Goal: Task Accomplishment & Management: Manage account settings

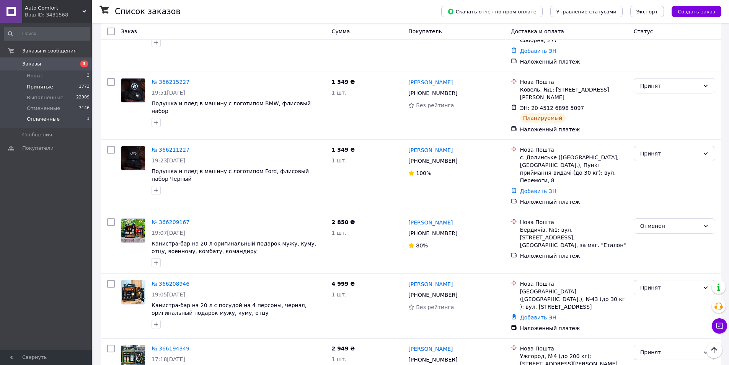
click at [56, 85] on li "Принятые 1773" at bounding box center [47, 87] width 94 height 11
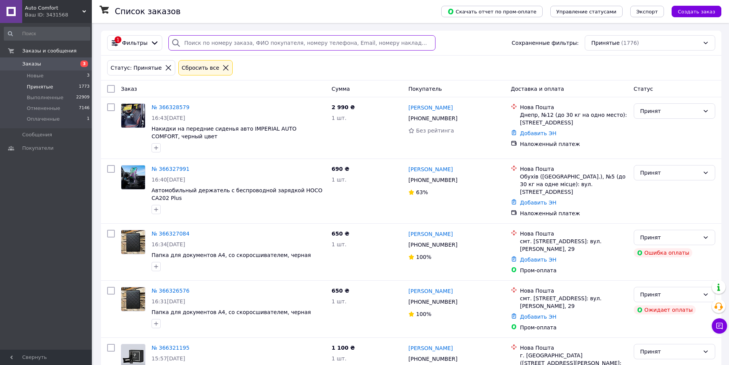
click at [203, 42] on input "search" at bounding box center [301, 42] width 267 height 15
paste input "380660073588"
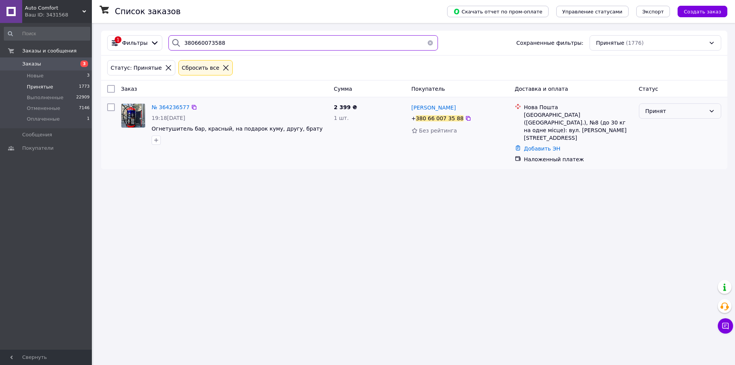
type input "380660073588"
click at [667, 116] on div "Принят" at bounding box center [680, 110] width 82 height 15
click at [663, 144] on li "Отменен" at bounding box center [680, 142] width 82 height 14
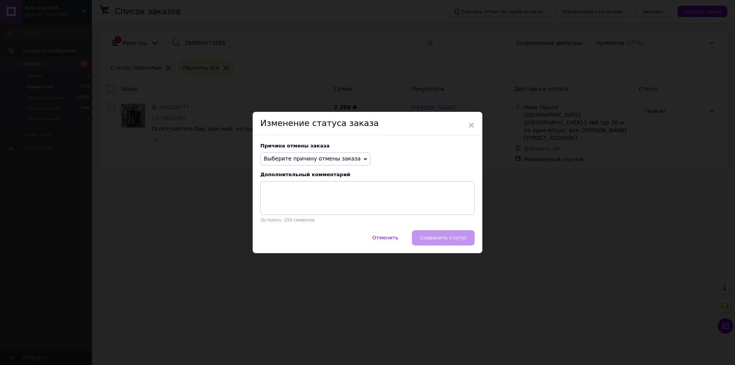
click at [325, 159] on span "Выберите причину отмены заказа" at bounding box center [312, 158] width 97 height 6
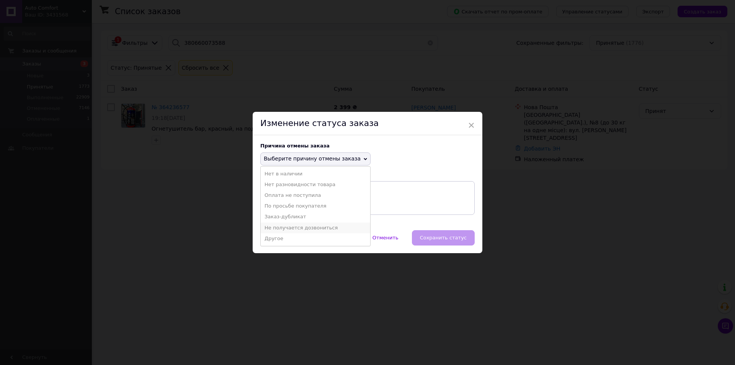
click at [300, 230] on li "Не получается дозвониться" at bounding box center [315, 227] width 109 height 11
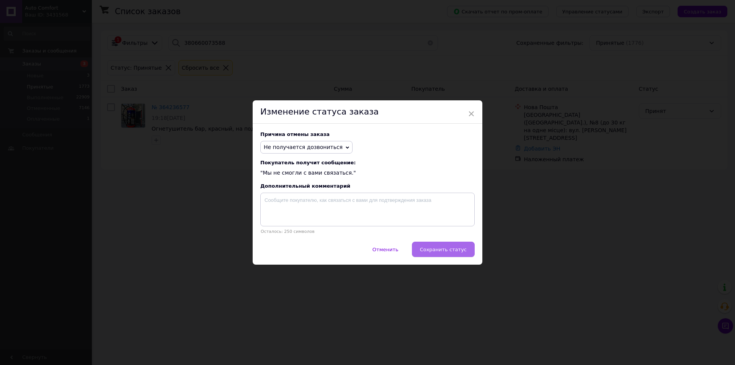
click at [425, 249] on button "Сохранить статус" at bounding box center [443, 249] width 63 height 15
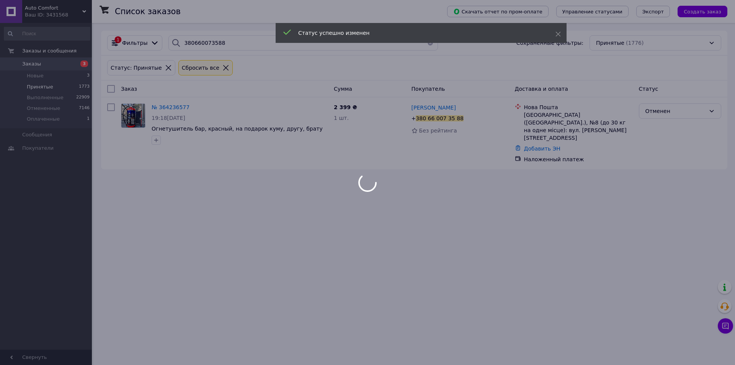
click at [263, 297] on div at bounding box center [367, 182] width 735 height 365
